Goal: Information Seeking & Learning: Check status

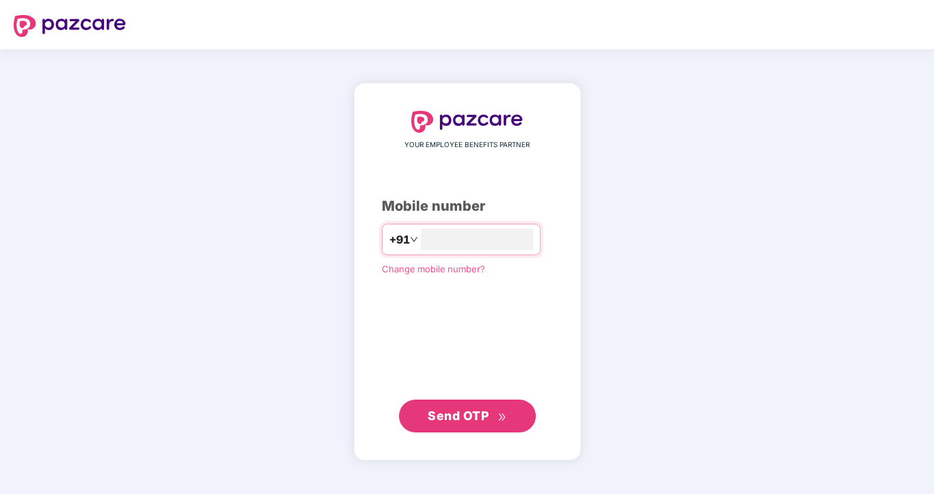
type input "*"
type input "**********"
click at [465, 411] on span "Send OTP" at bounding box center [458, 415] width 61 height 14
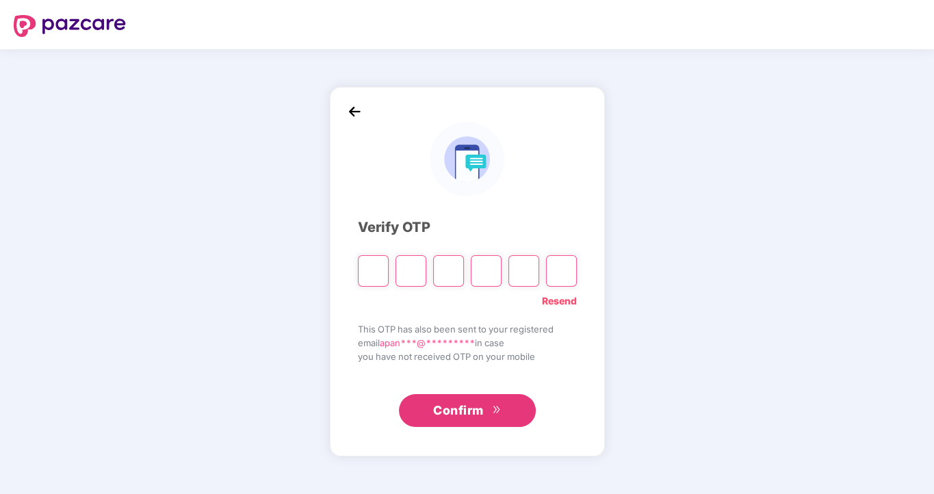
type input "*"
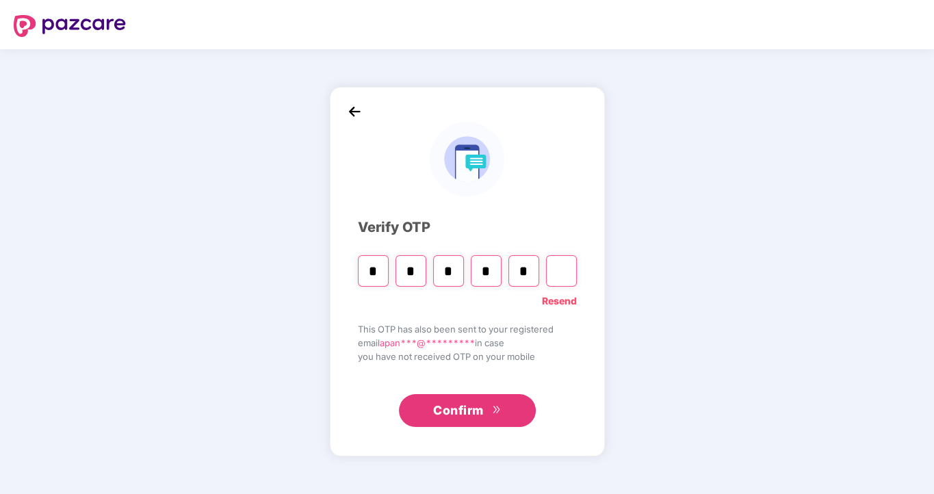
type input "*"
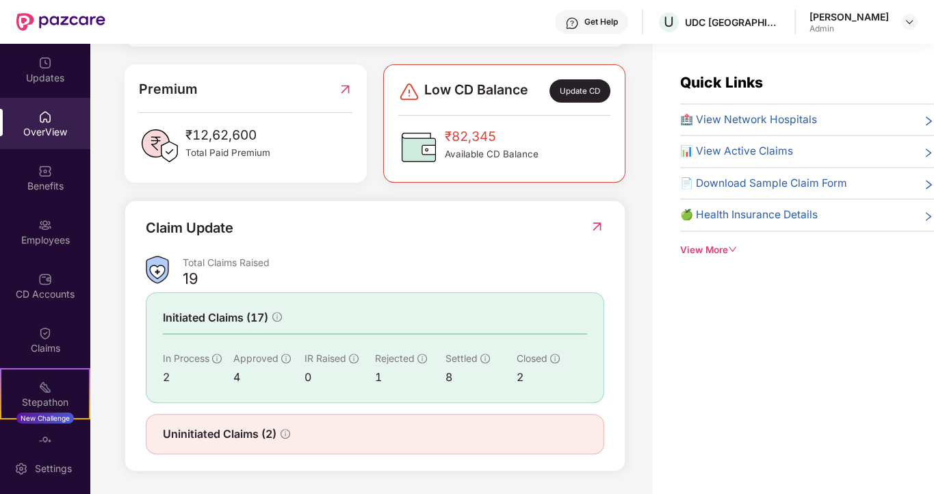
scroll to position [44, 0]
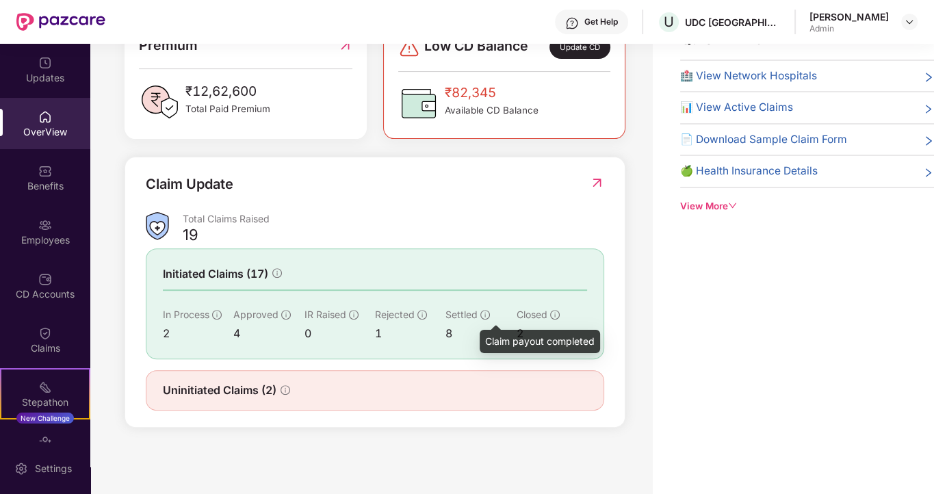
click at [485, 313] on icon "info-circle" at bounding box center [485, 314] width 1 height 5
click at [594, 184] on img at bounding box center [597, 183] width 14 height 14
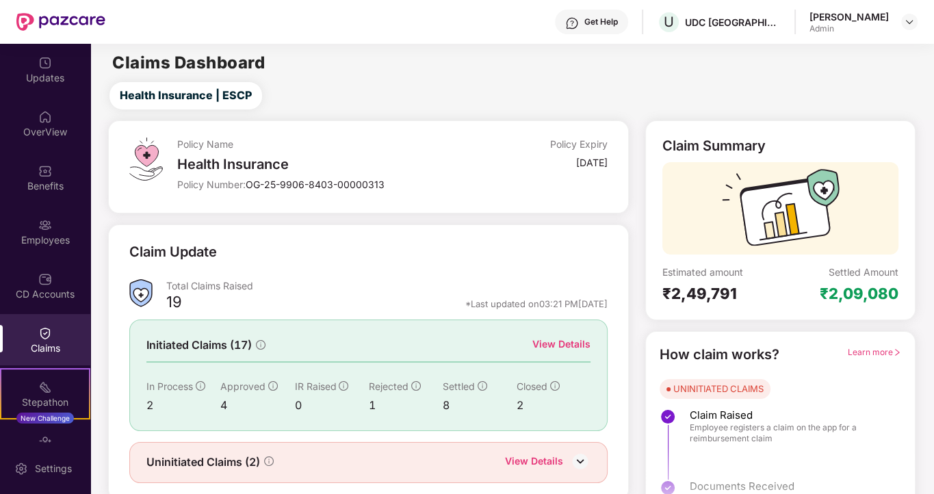
click at [547, 346] on div "View Details" at bounding box center [561, 344] width 58 height 15
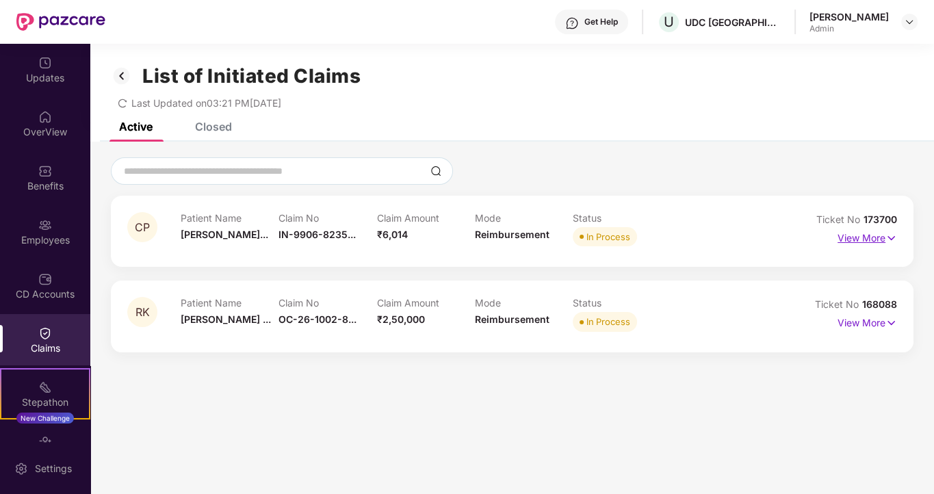
click at [875, 237] on p "View More" at bounding box center [868, 236] width 60 height 18
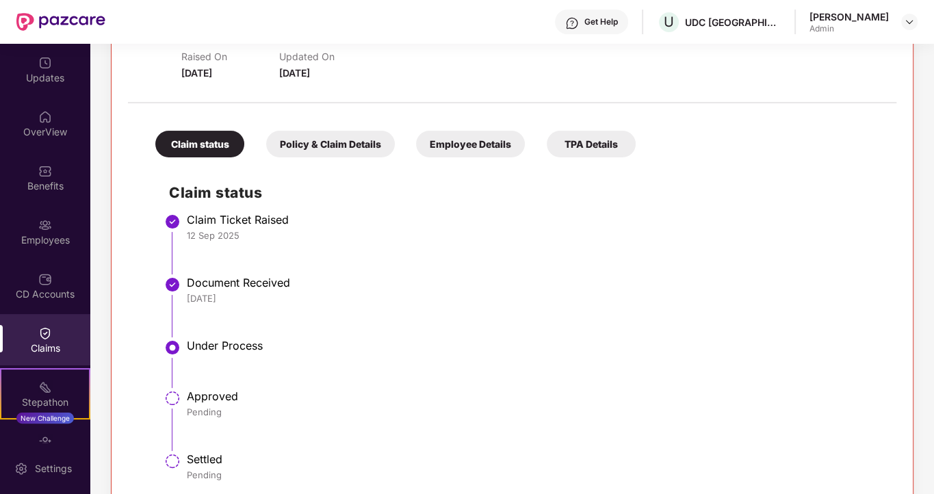
scroll to position [324, 0]
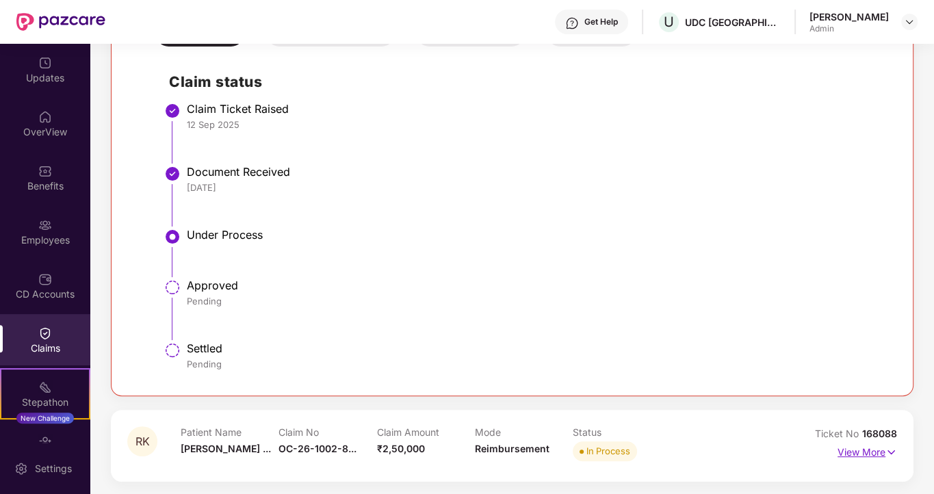
click at [862, 454] on p "View More" at bounding box center [868, 450] width 60 height 18
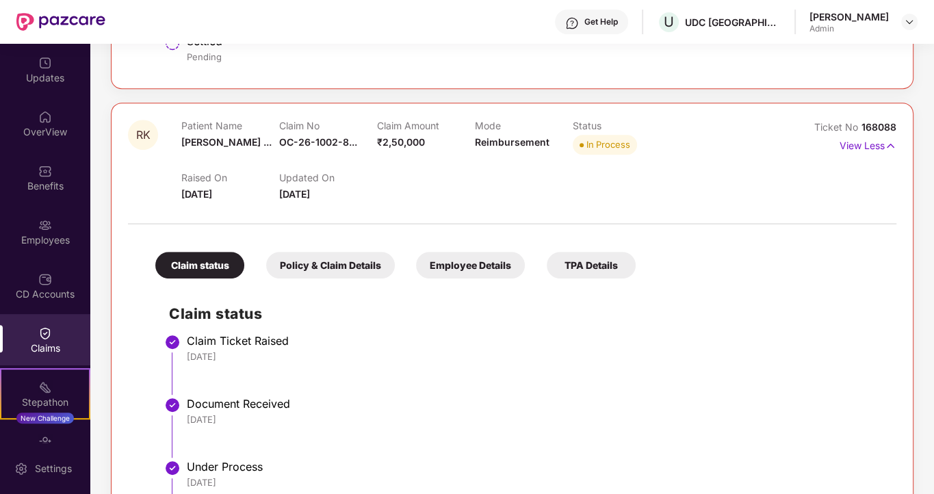
scroll to position [630, 0]
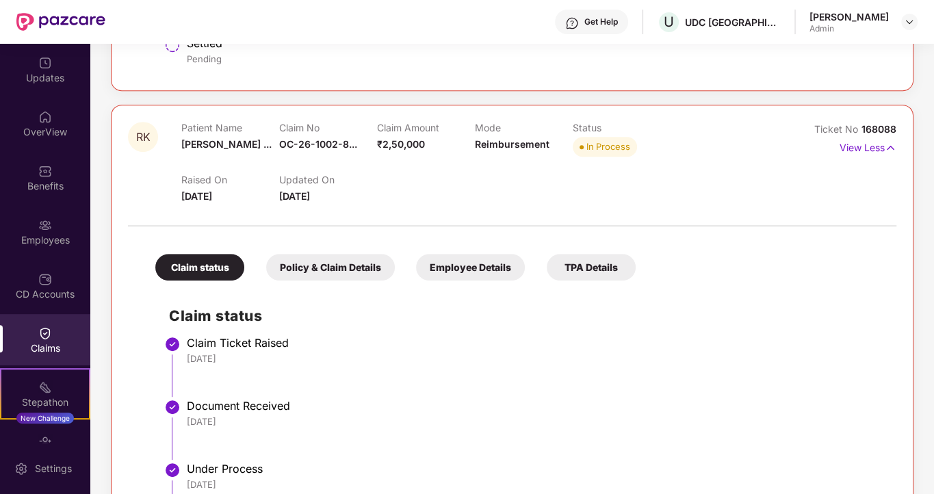
click at [341, 266] on div "Policy & Claim Details" at bounding box center [330, 267] width 129 height 27
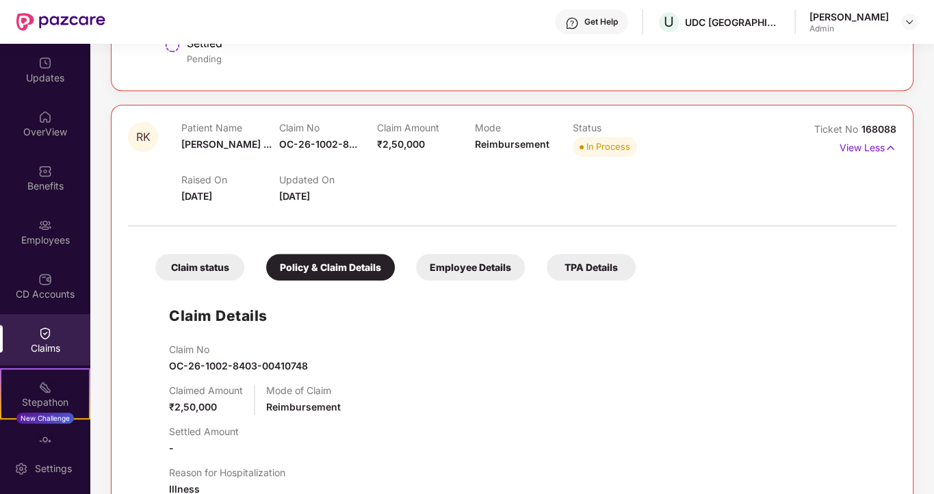
click at [448, 266] on div "Employee Details" at bounding box center [470, 267] width 109 height 27
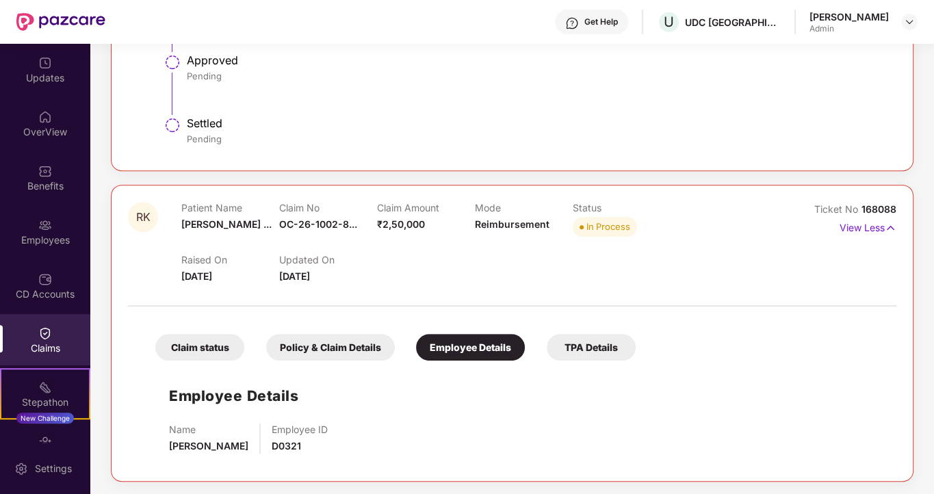
click at [432, 428] on div "Name [PERSON_NAME] Employee ID D0321" at bounding box center [526, 439] width 714 height 30
click at [597, 348] on div "TPA Details" at bounding box center [591, 347] width 89 height 27
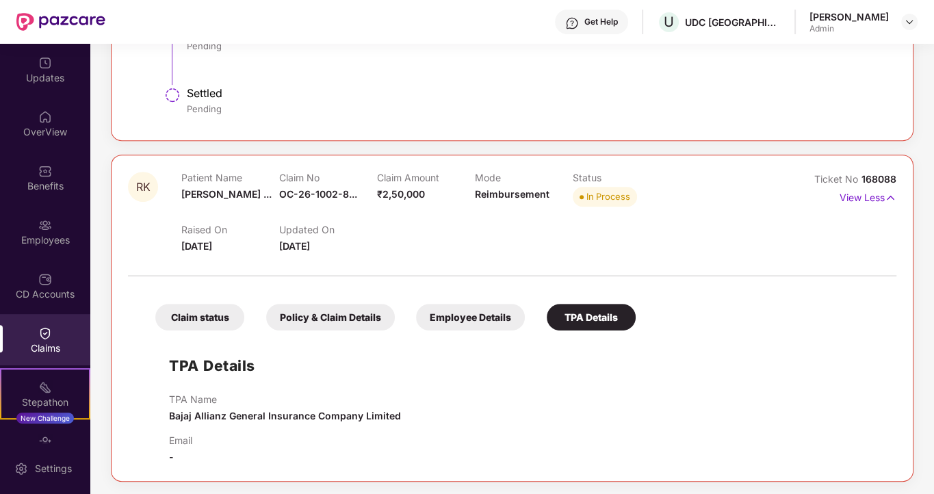
click at [356, 318] on div "Policy & Claim Details" at bounding box center [330, 317] width 129 height 27
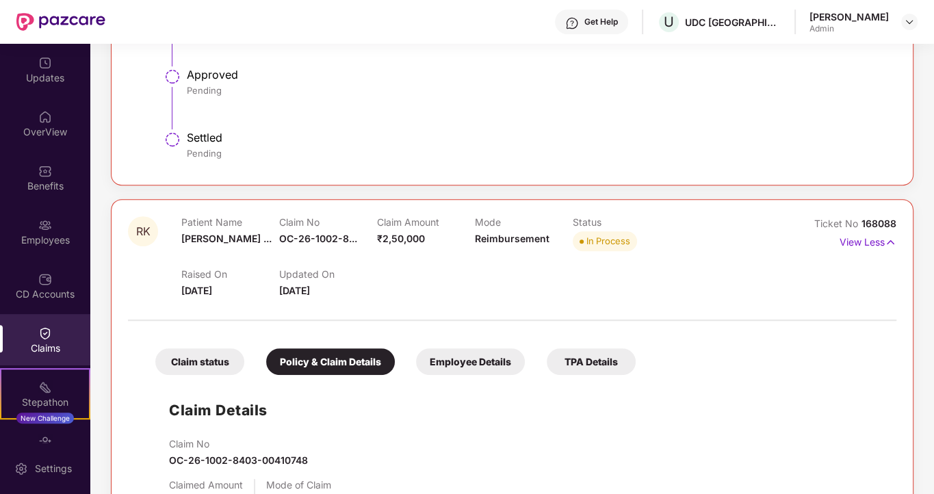
scroll to position [504, 0]
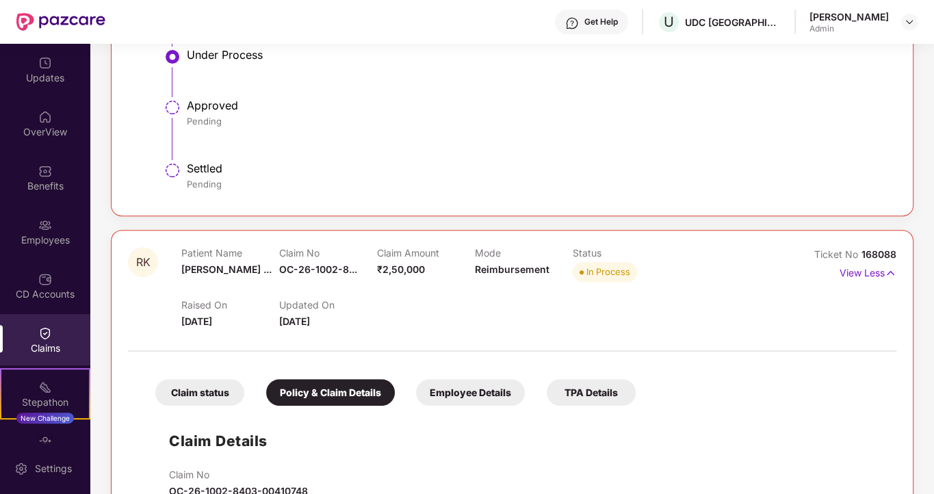
click at [460, 389] on div "Employee Details" at bounding box center [470, 392] width 109 height 27
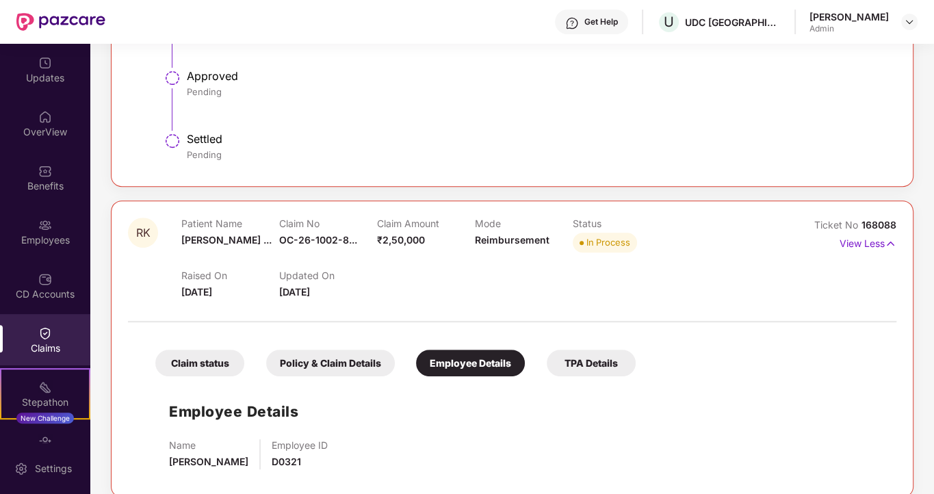
scroll to position [549, 0]
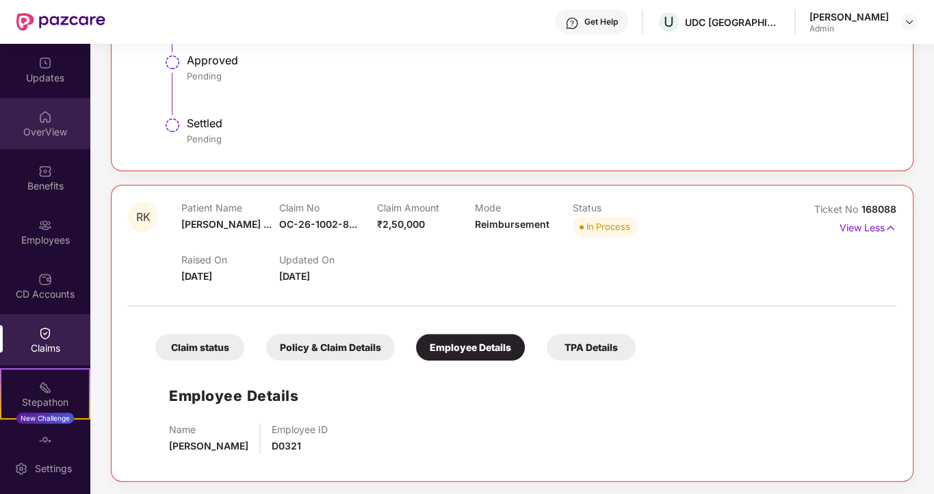
click at [42, 116] on img at bounding box center [45, 117] width 14 height 14
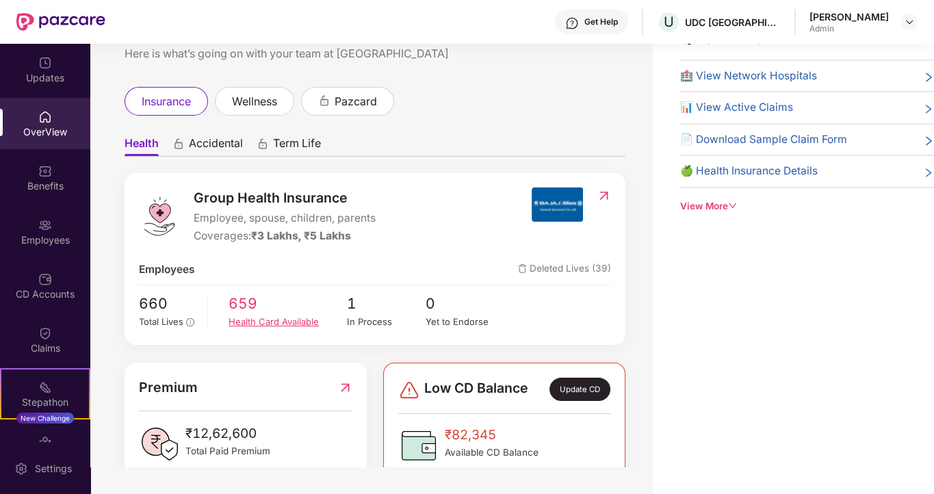
click at [248, 319] on div "Health Card Available" at bounding box center [288, 322] width 118 height 14
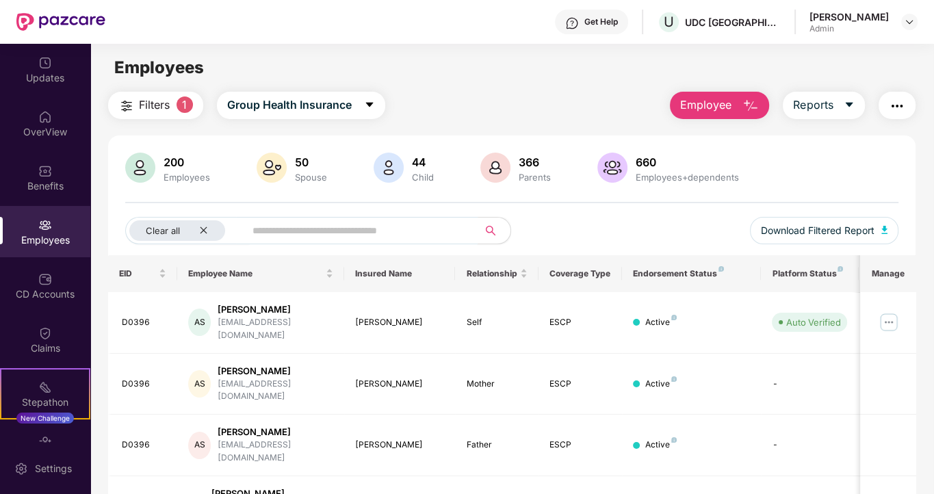
click at [305, 227] on input "text" at bounding box center [356, 230] width 207 height 21
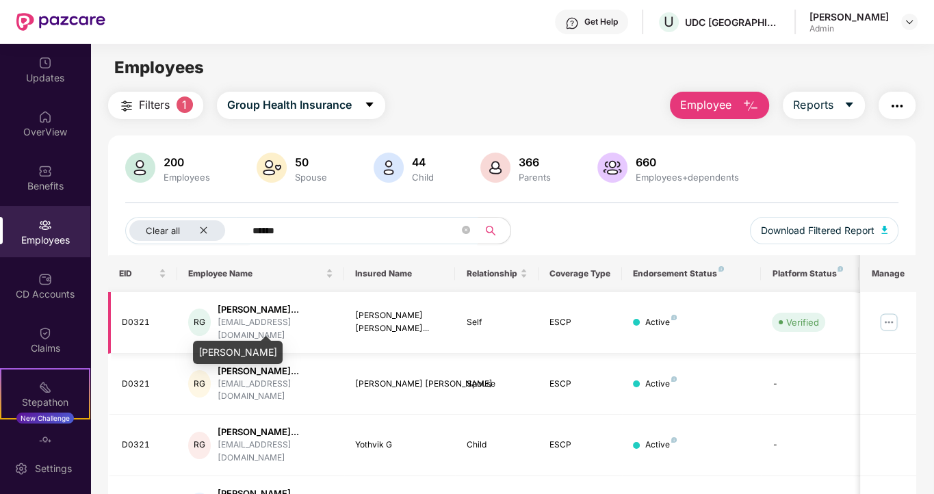
type input "******"
click at [254, 313] on div "[PERSON_NAME]..." at bounding box center [276, 309] width 116 height 13
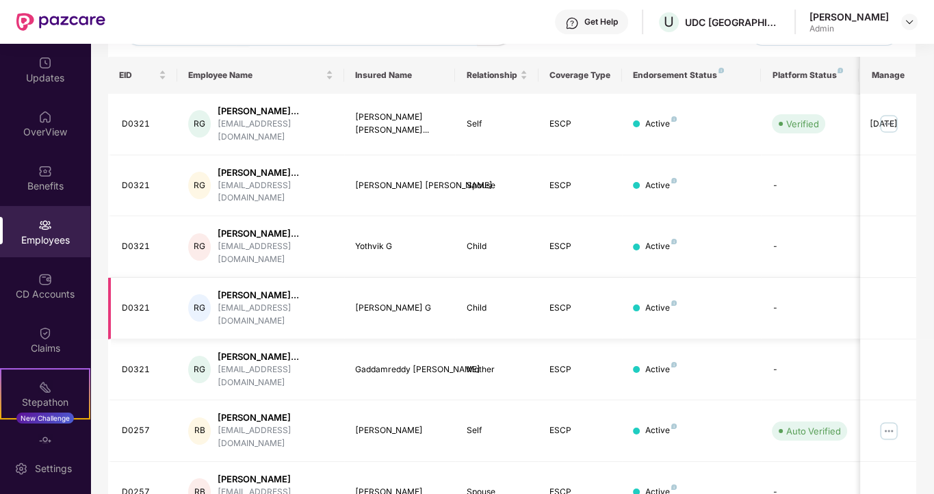
scroll to position [205, 0]
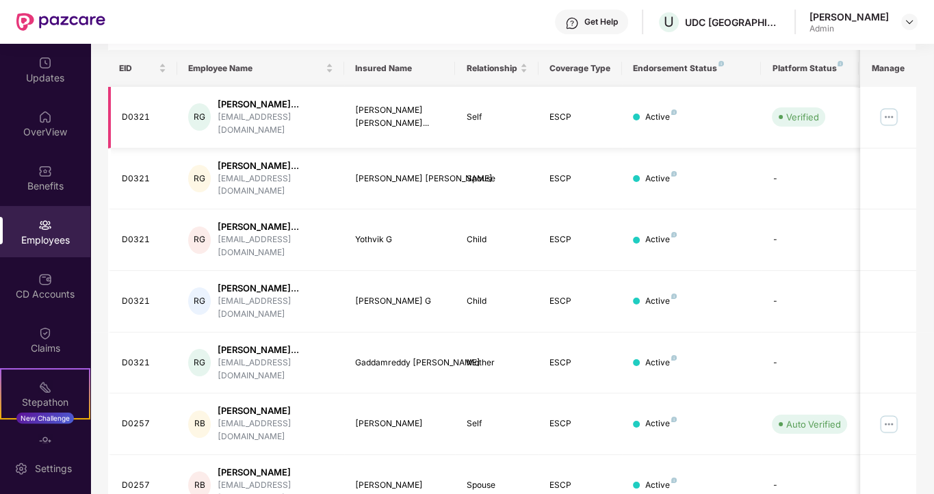
click at [894, 116] on img at bounding box center [889, 117] width 22 height 22
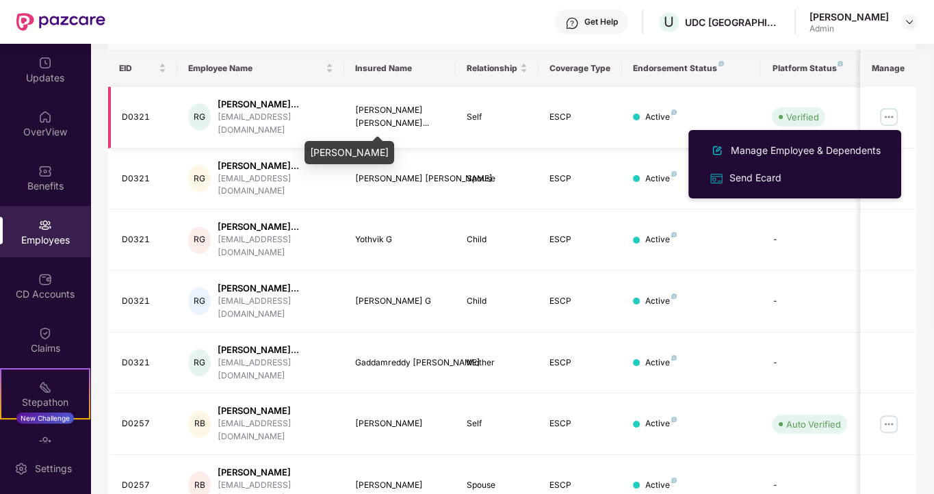
click at [383, 110] on div "[PERSON_NAME] [PERSON_NAME]..." at bounding box center [400, 117] width 90 height 26
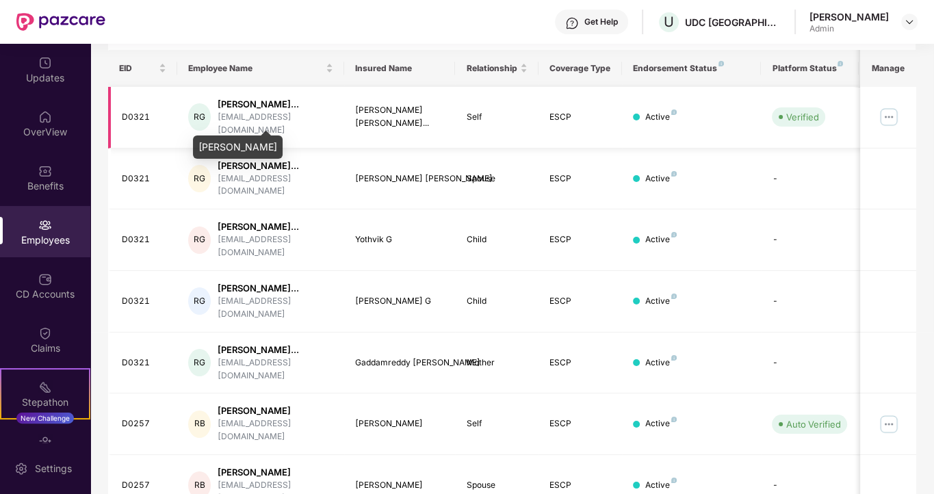
click at [256, 111] on div "[PERSON_NAME]..." at bounding box center [276, 104] width 116 height 13
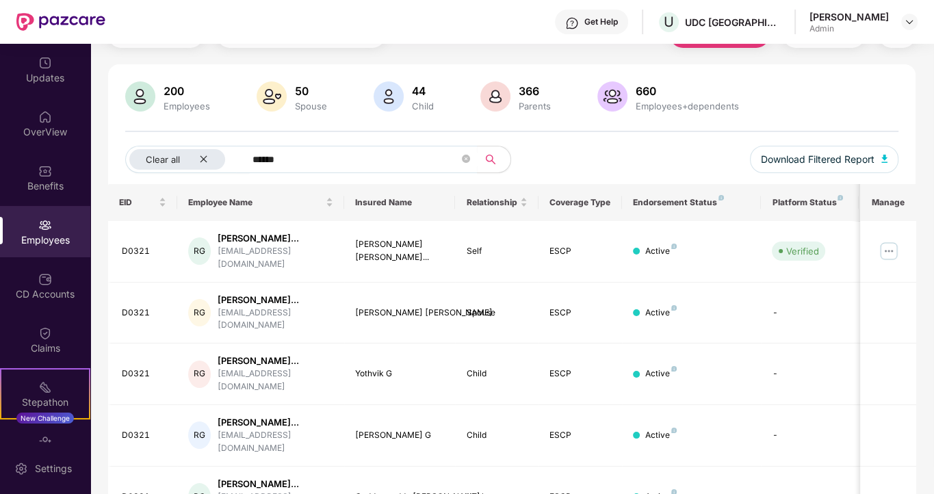
scroll to position [68, 0]
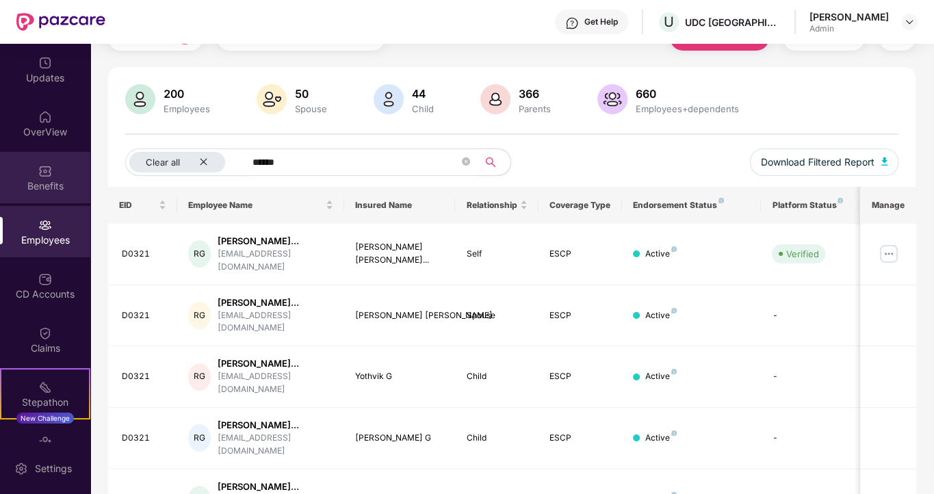
click at [30, 181] on div "Benefits" at bounding box center [45, 186] width 90 height 14
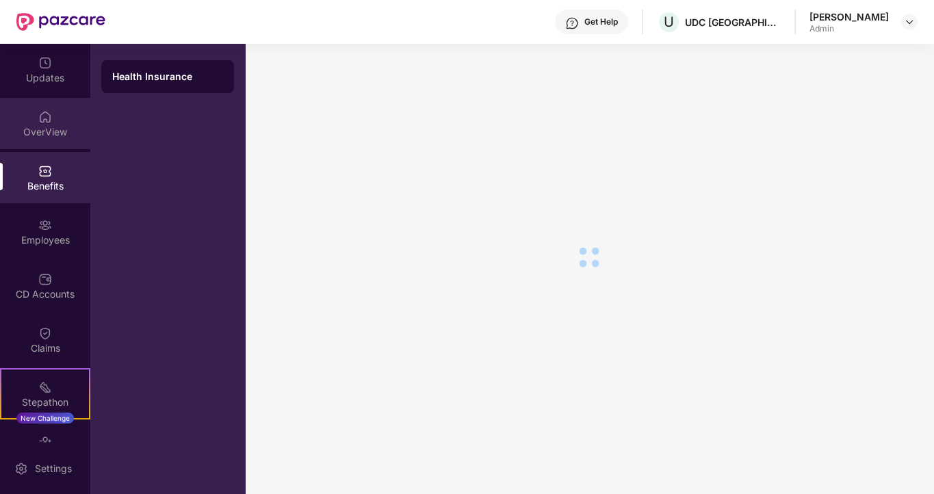
click at [44, 133] on div "OverView" at bounding box center [45, 132] width 90 height 14
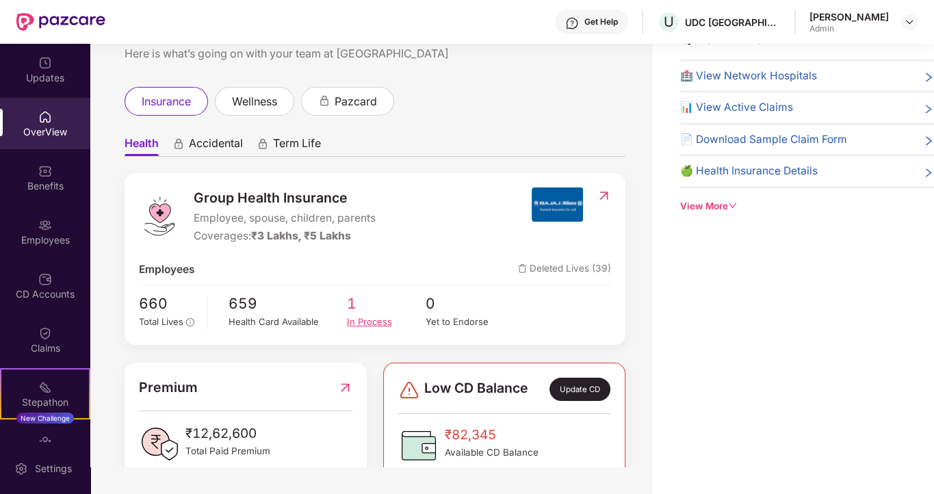
scroll to position [68, 0]
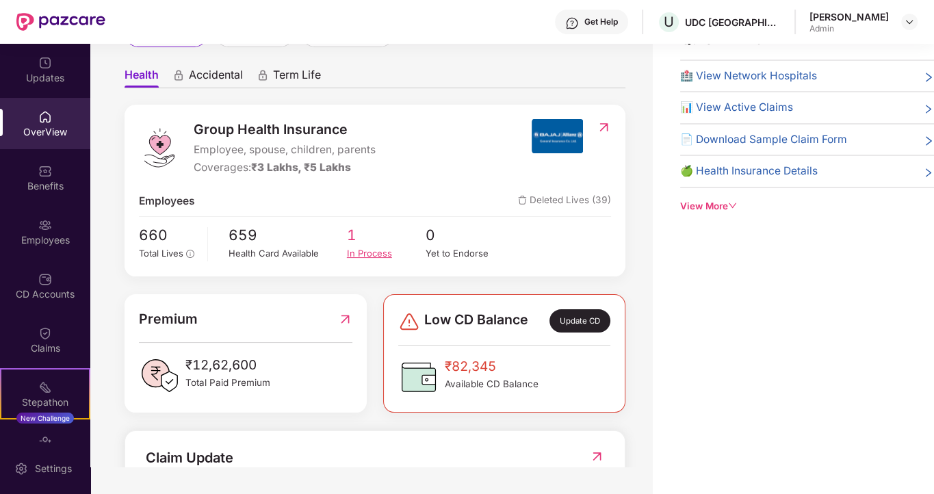
click at [365, 258] on div "In Process" at bounding box center [386, 253] width 79 height 14
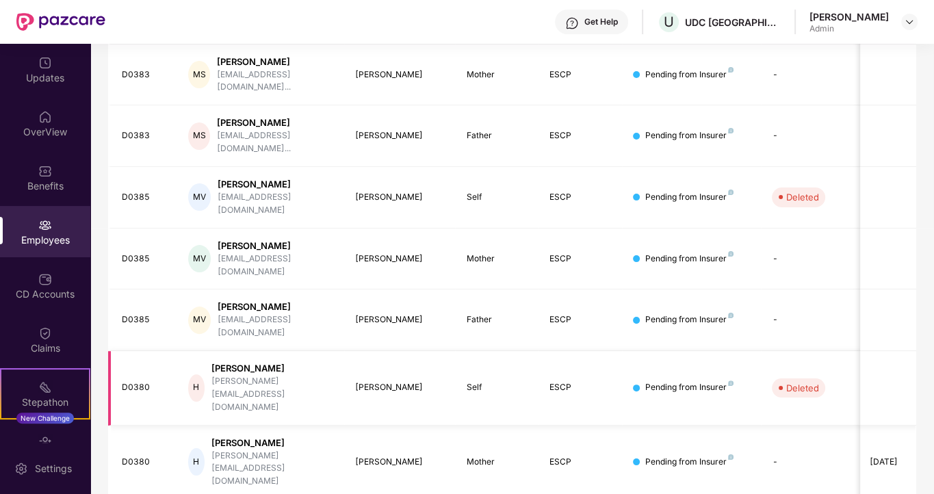
scroll to position [287, 0]
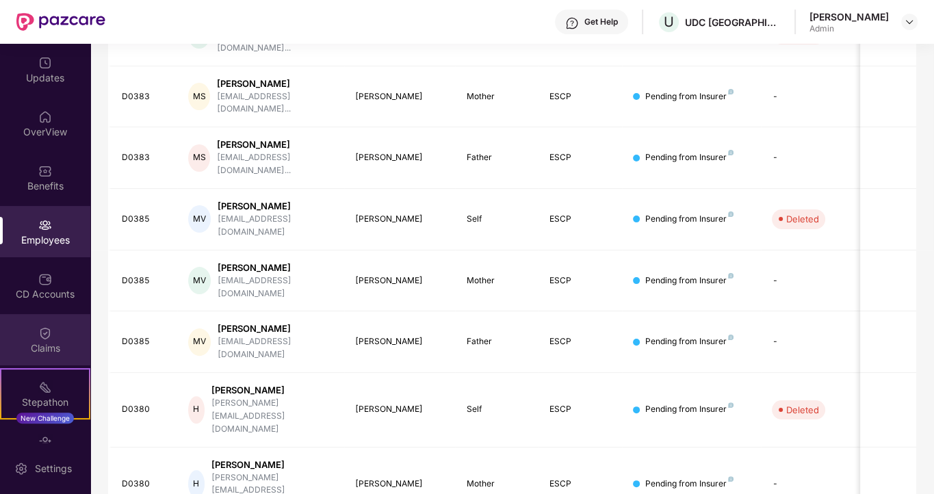
click at [39, 339] on img at bounding box center [45, 333] width 14 height 14
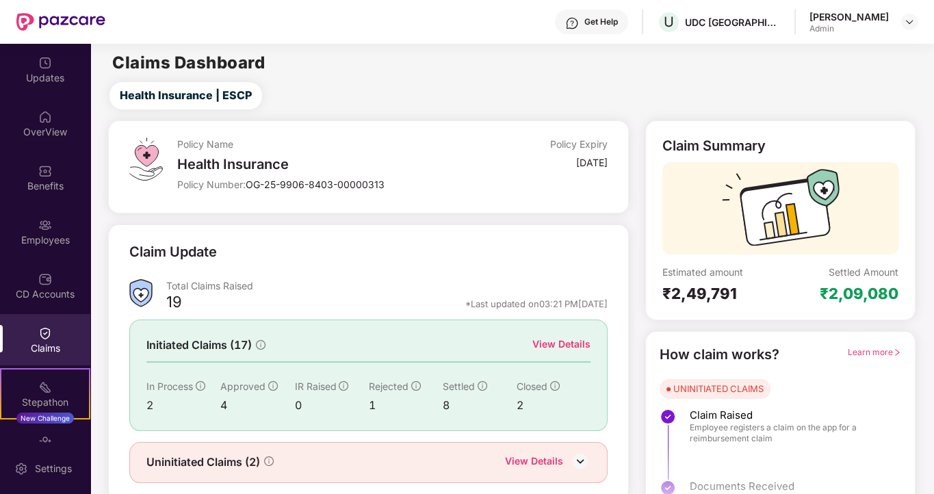
click at [569, 342] on div "View Details" at bounding box center [561, 344] width 58 height 15
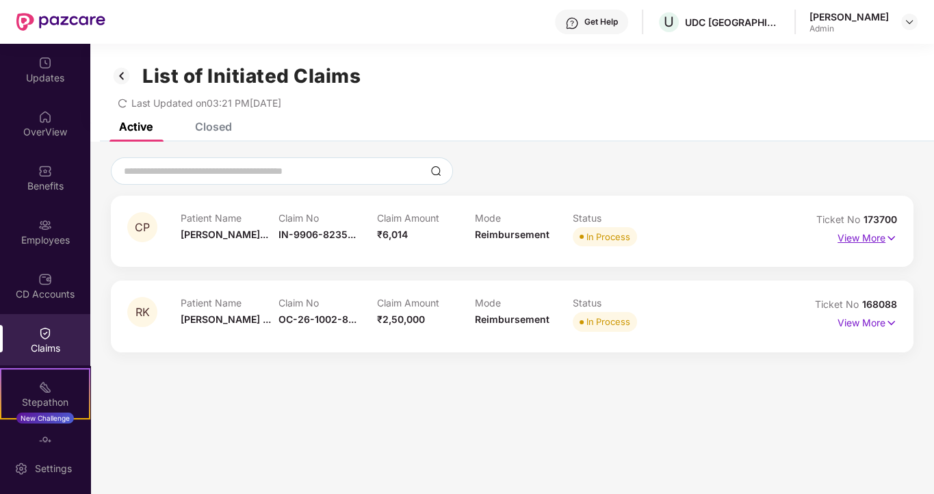
click at [841, 237] on p "View More" at bounding box center [868, 236] width 60 height 18
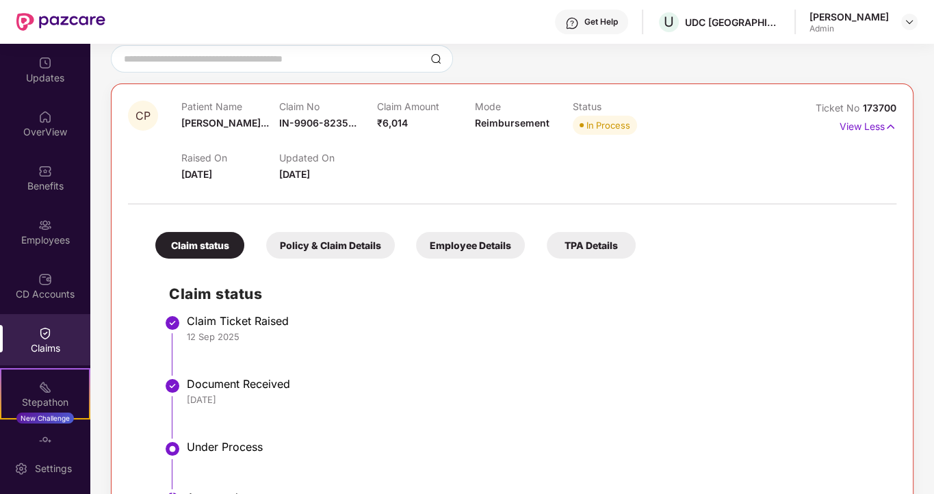
scroll to position [137, 0]
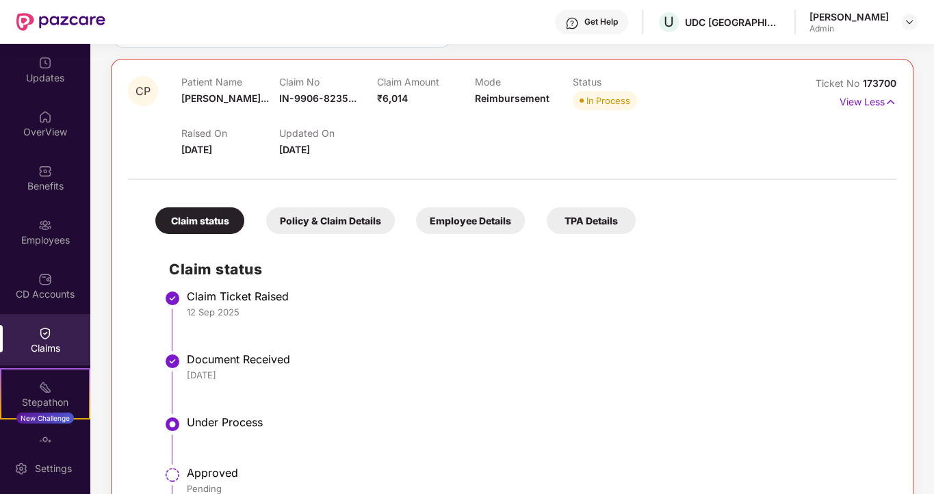
click at [324, 220] on div "Policy & Claim Details" at bounding box center [330, 220] width 129 height 27
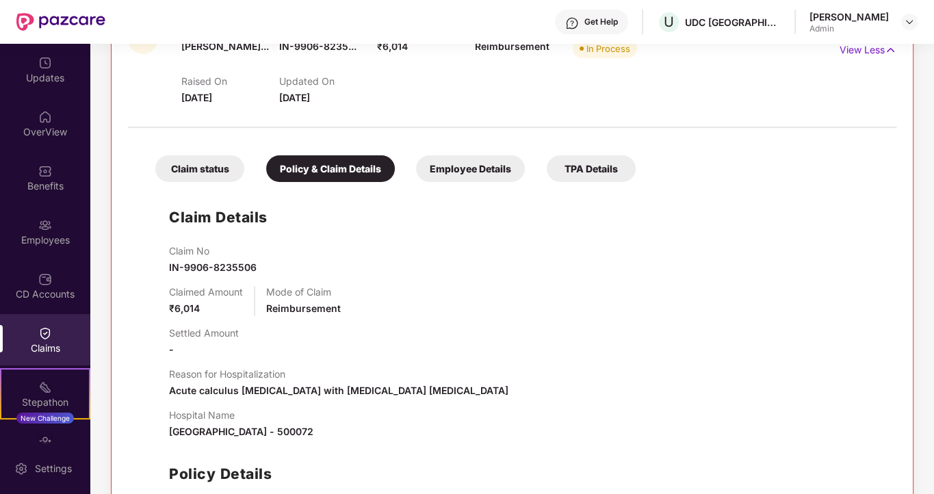
scroll to position [0, 0]
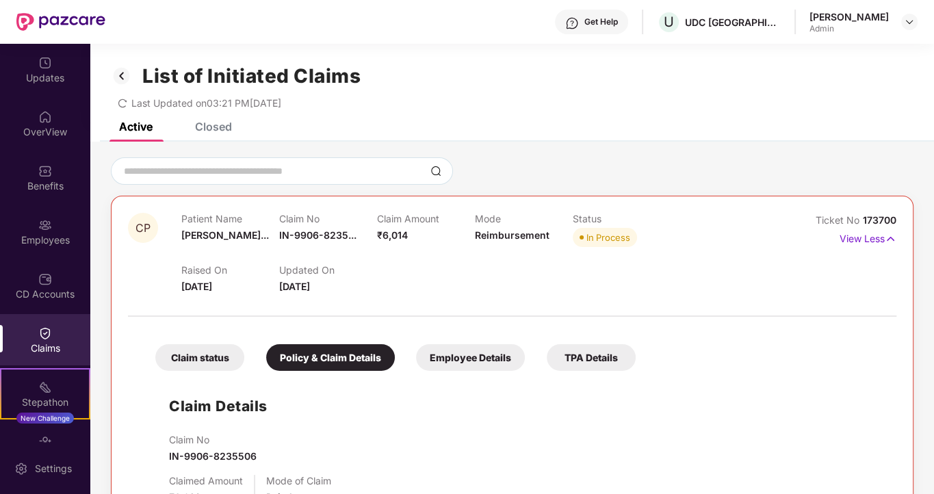
click at [205, 124] on div "Closed" at bounding box center [213, 127] width 37 height 14
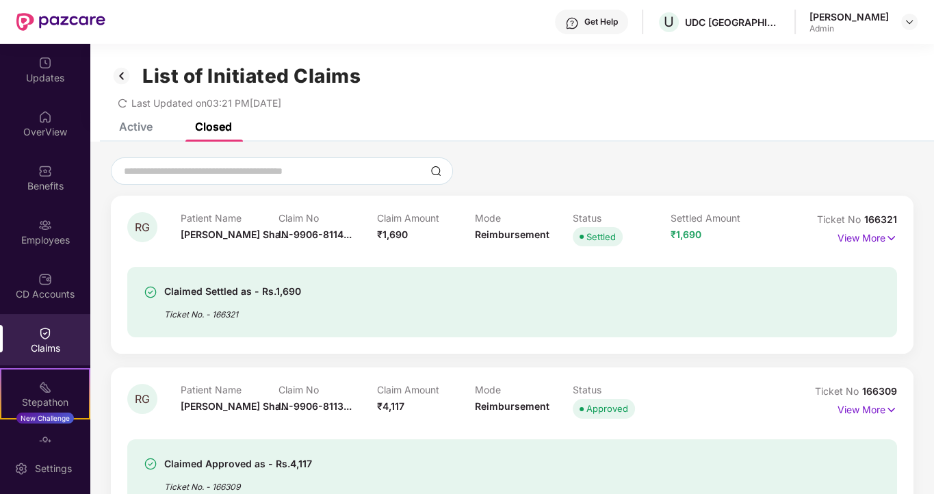
click at [135, 128] on div "Active" at bounding box center [136, 127] width 34 height 14
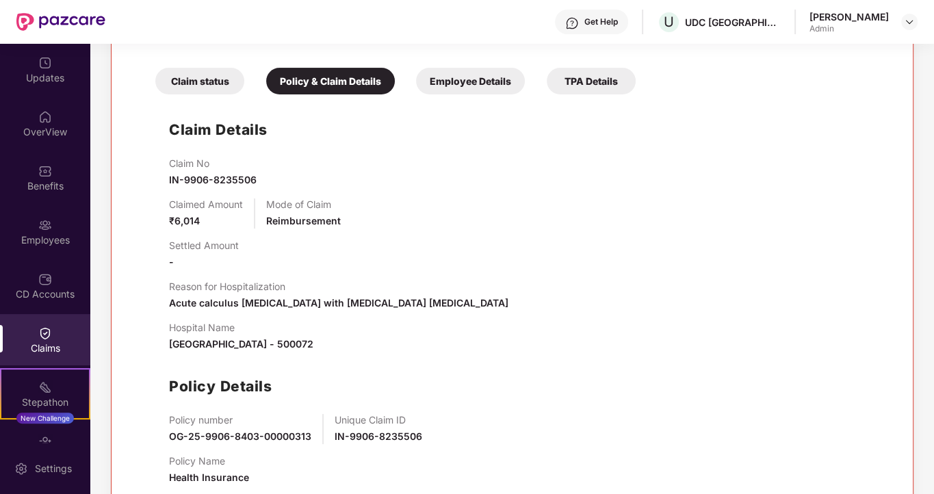
scroll to position [394, 0]
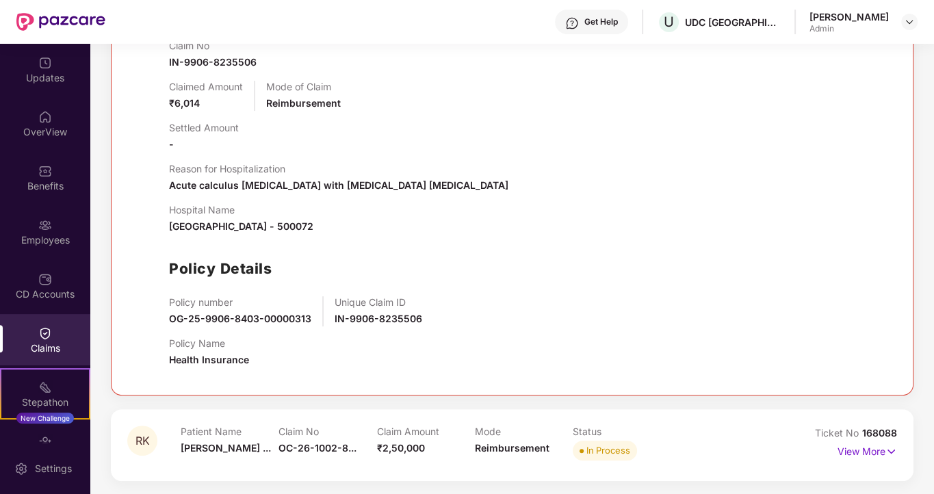
click at [219, 440] on div "Patient Name [PERSON_NAME] ..." at bounding box center [230, 445] width 98 height 38
click at [854, 452] on p "View More" at bounding box center [868, 450] width 60 height 18
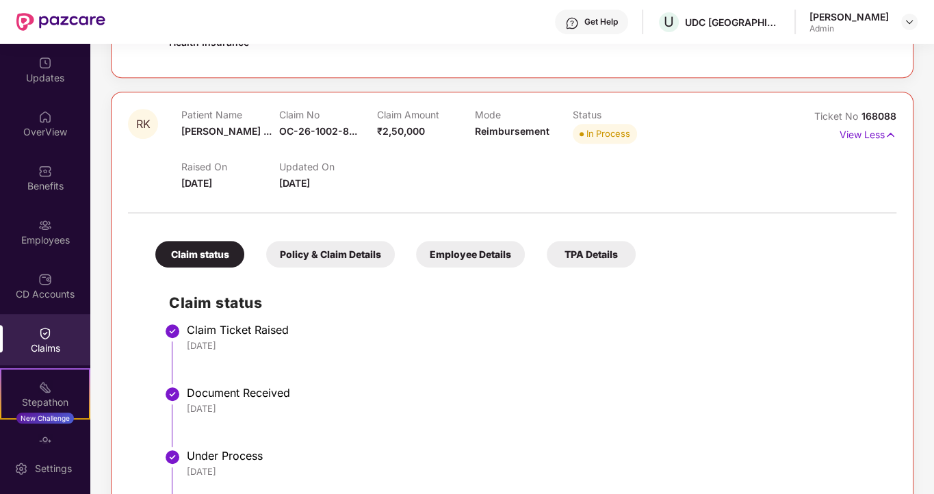
scroll to position [562, 0]
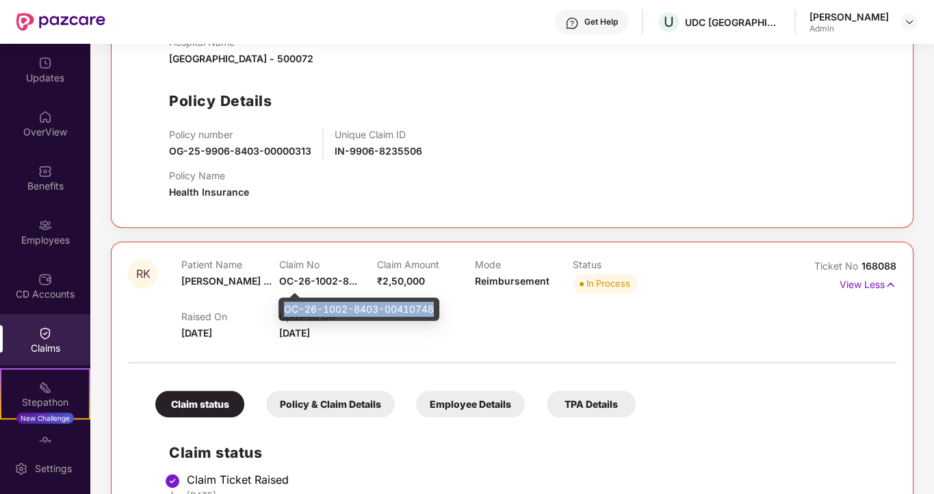
drag, startPoint x: 285, startPoint y: 312, endPoint x: 437, endPoint y: 310, distance: 151.2
click at [437, 310] on div "OC-26-1002-8403-00410748" at bounding box center [359, 309] width 161 height 23
copy div "OC-26-1002-8403-00410748"
